Goal: Task Accomplishment & Management: Use online tool/utility

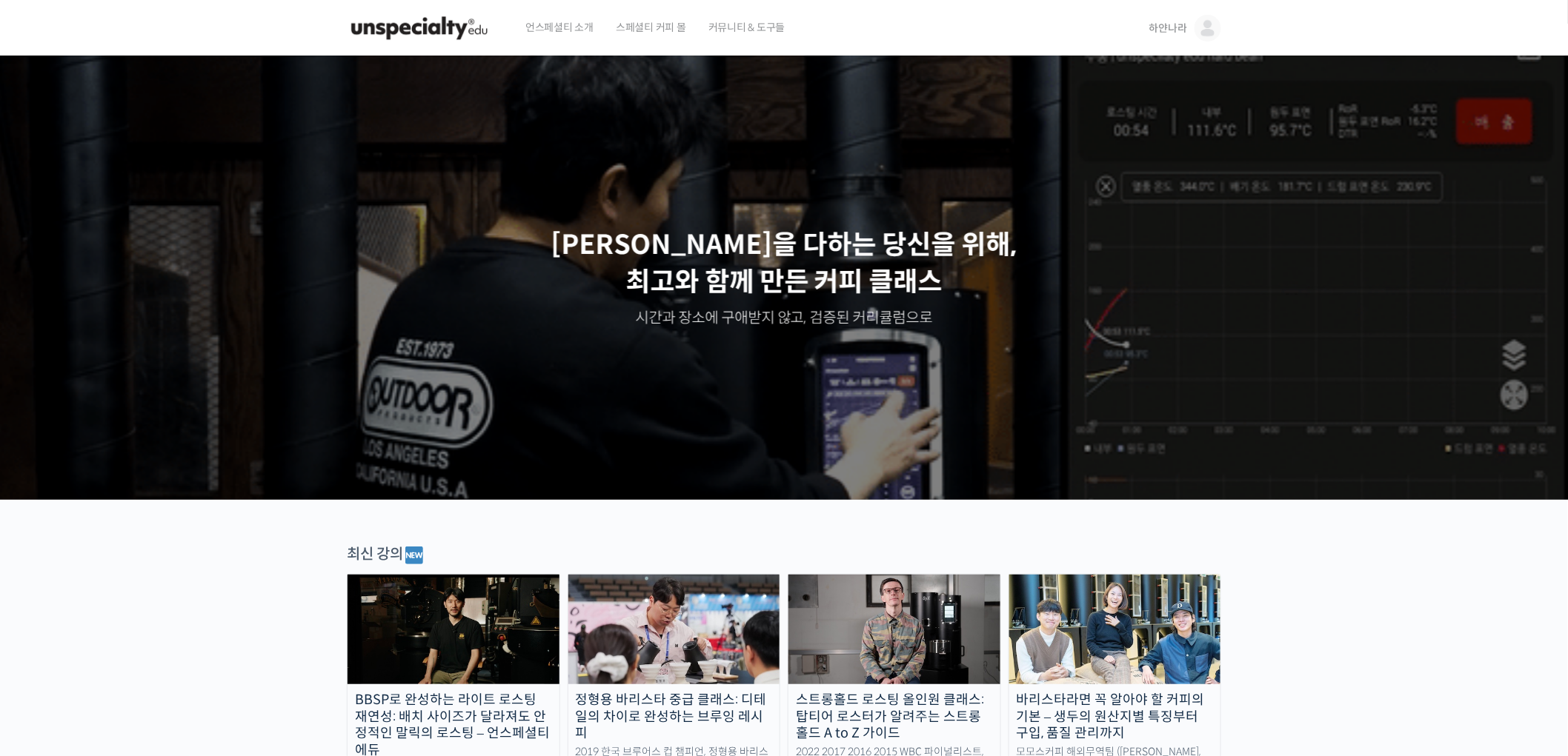
click at [1176, 27] on span "하얀나라" at bounding box center [1168, 28] width 38 height 13
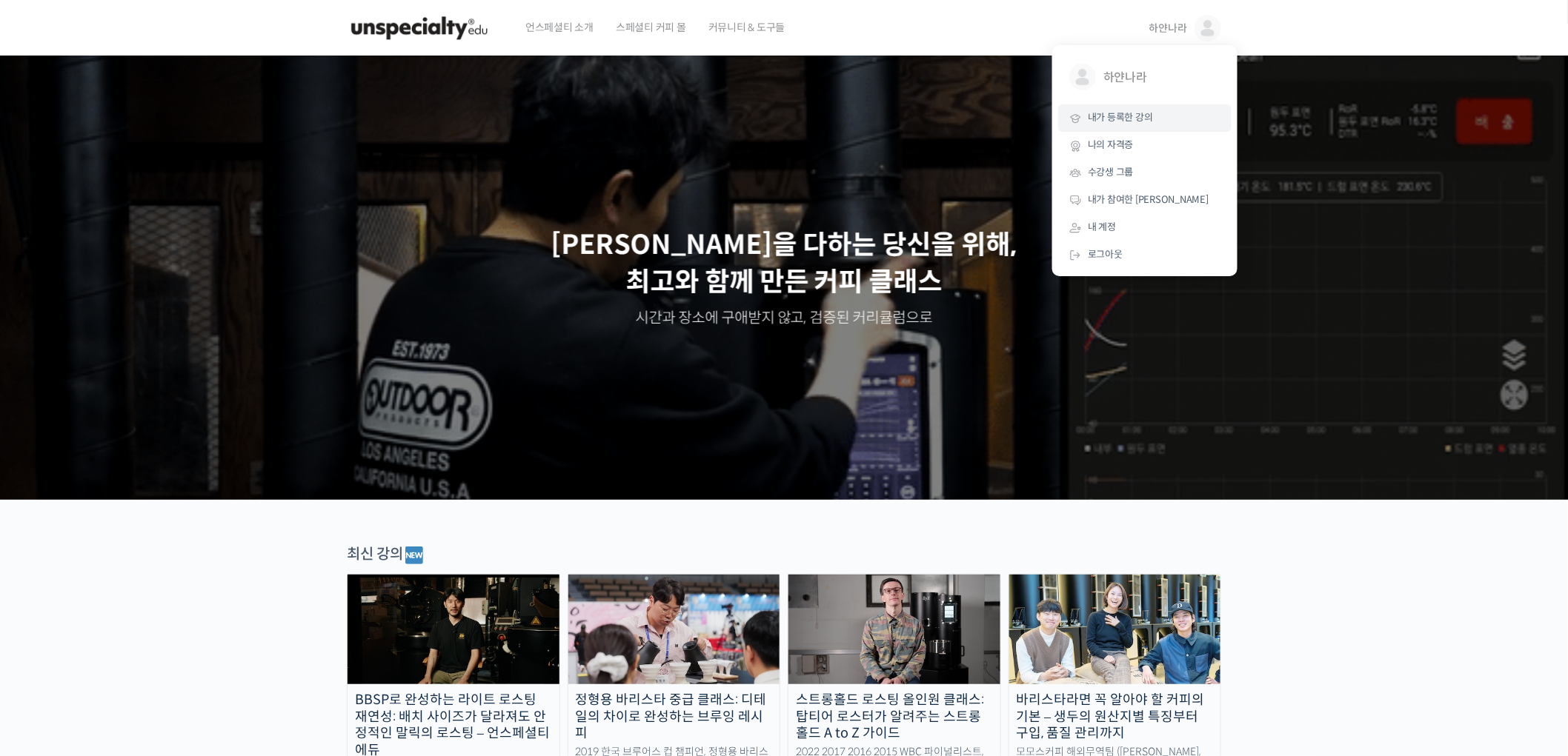
click at [1129, 111] on span "내가 등록한 강의" at bounding box center [1120, 117] width 65 height 12
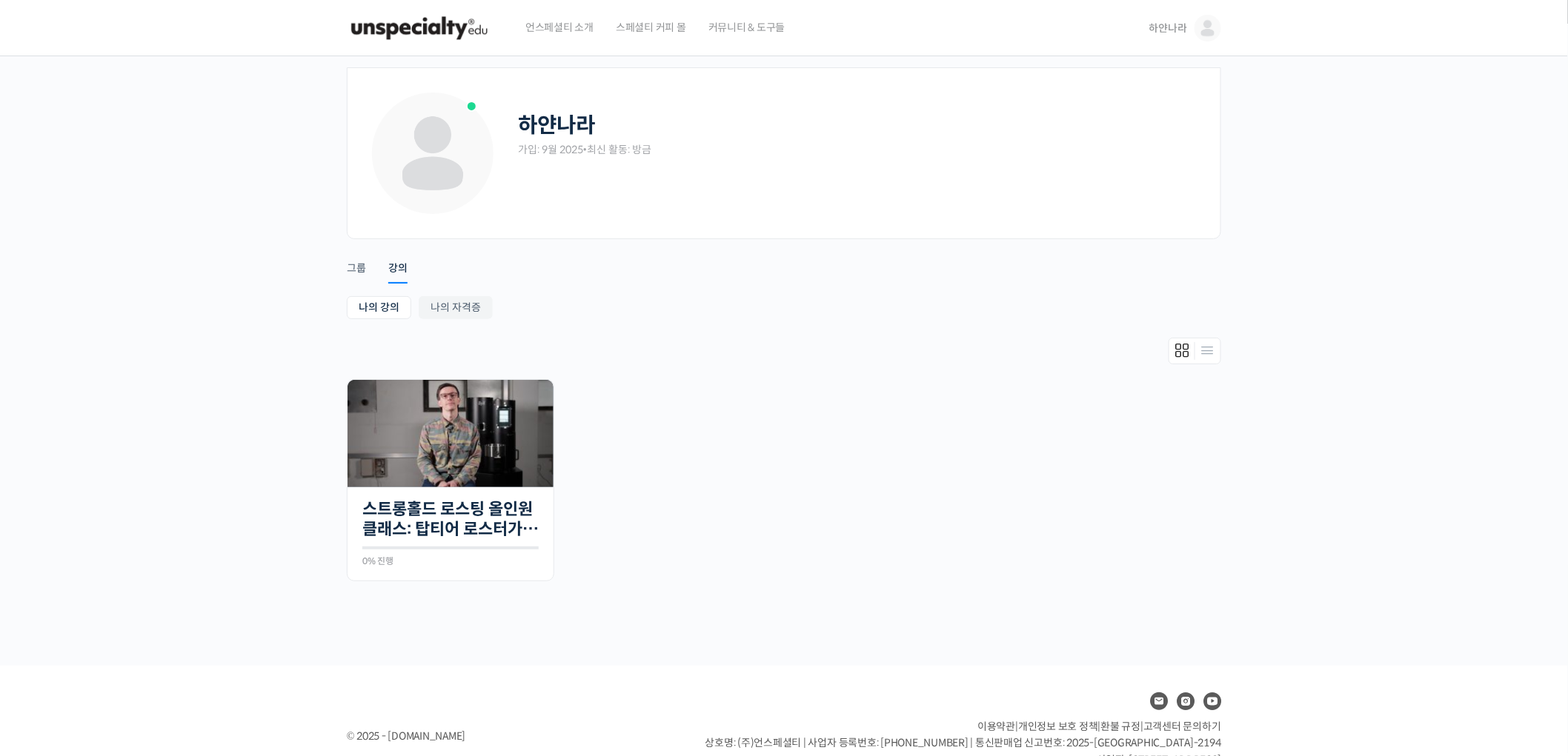
click at [861, 531] on ul "Start 강의 30개의 수업 스트롱홀드 로스팅 올인원 클래스: 탑티어 로스터가 알려주는 스트롱홀드 A to Z 가이드 0% 진행 최근 활동:…" at bounding box center [784, 487] width 890 height 217
click at [678, 576] on ul "Start 강의 30개의 수업 스트롱홀드 로스팅 올인원 클래스: 탑티어 로스터가 알려주는 스트롱홀드 A to Z 가이드 0% 진행 최근 활동:…" at bounding box center [784, 487] width 890 height 217
click at [405, 413] on img at bounding box center [451, 434] width 206 height 107
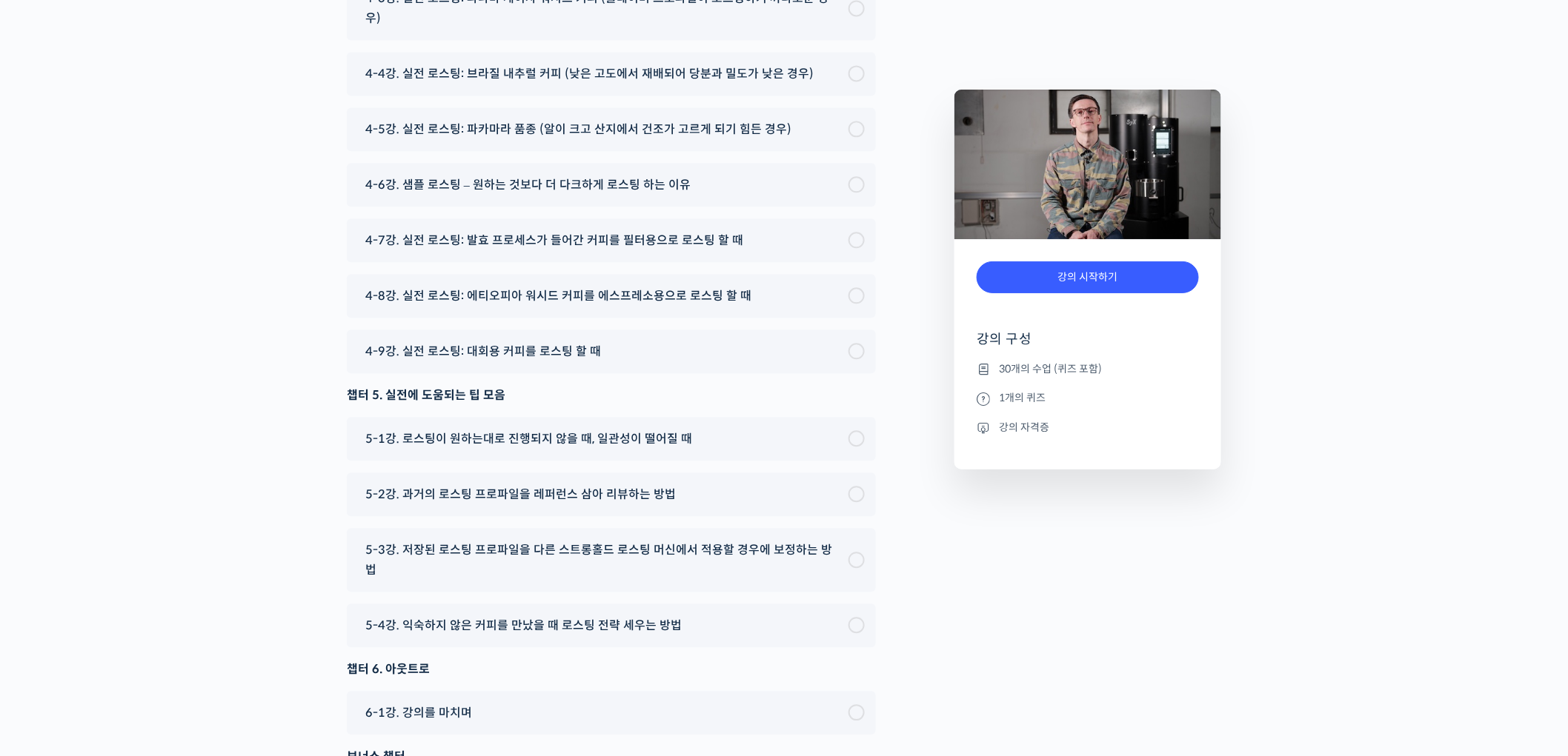
scroll to position [8717, 0]
